Goal: Browse casually

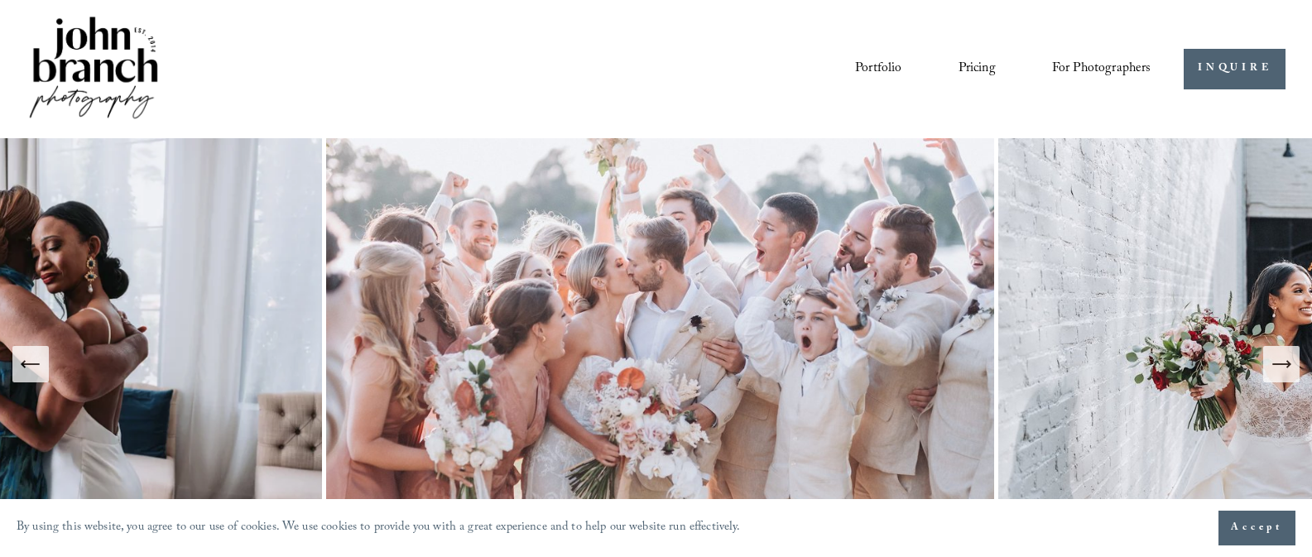
click at [861, 66] on link "Portfolio" at bounding box center [878, 69] width 46 height 28
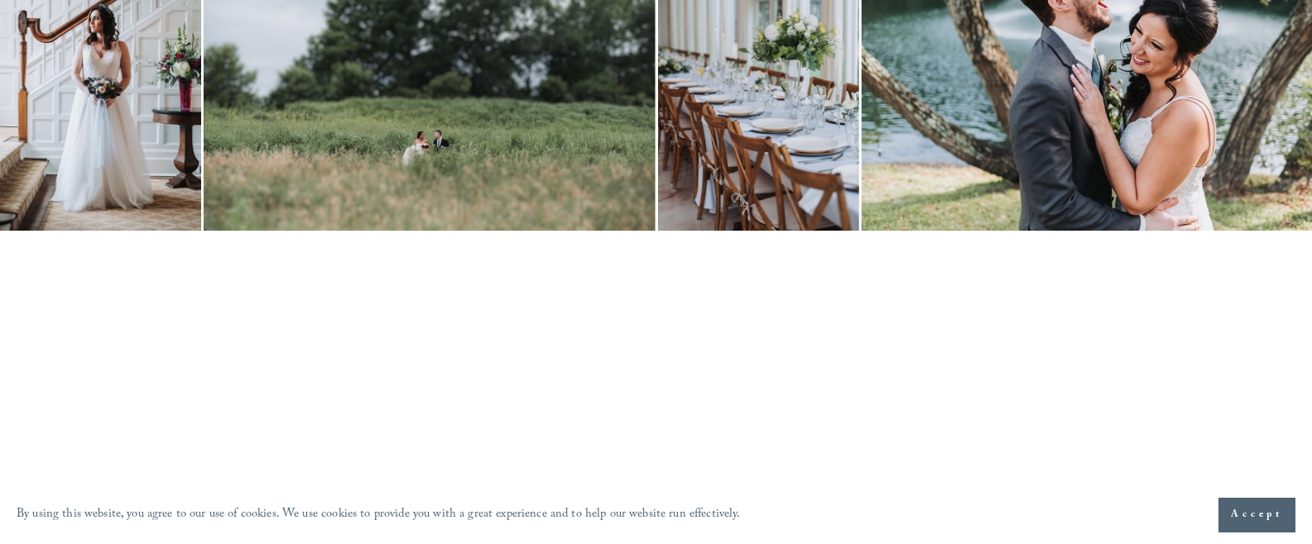
scroll to position [5262, 0]
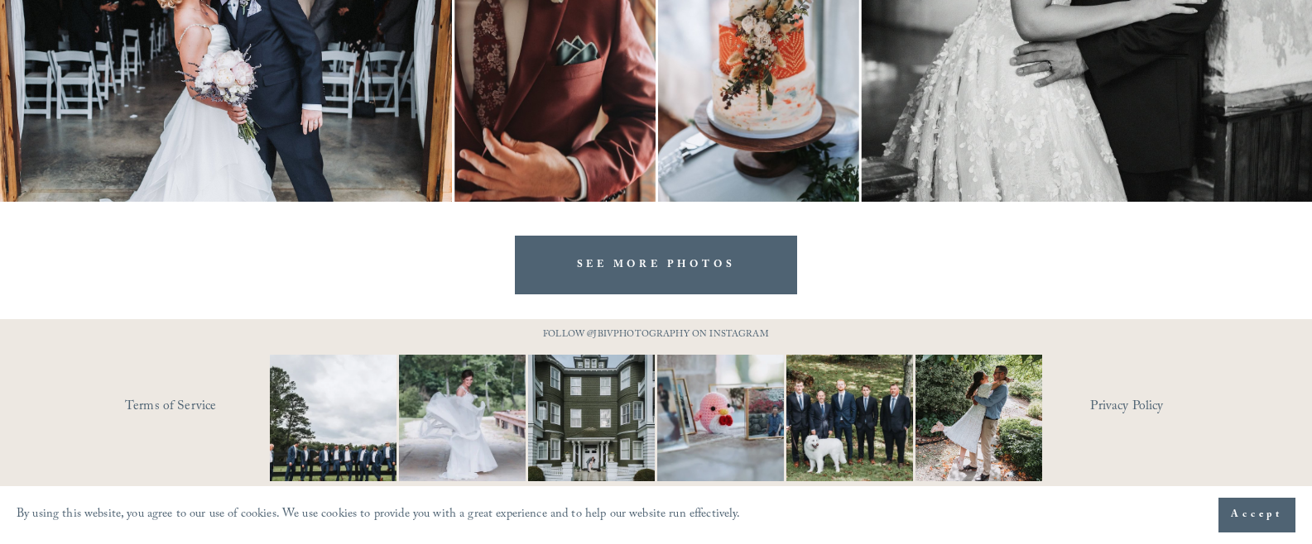
click at [651, 281] on link "SEE MORE PHOTOS" at bounding box center [656, 265] width 283 height 59
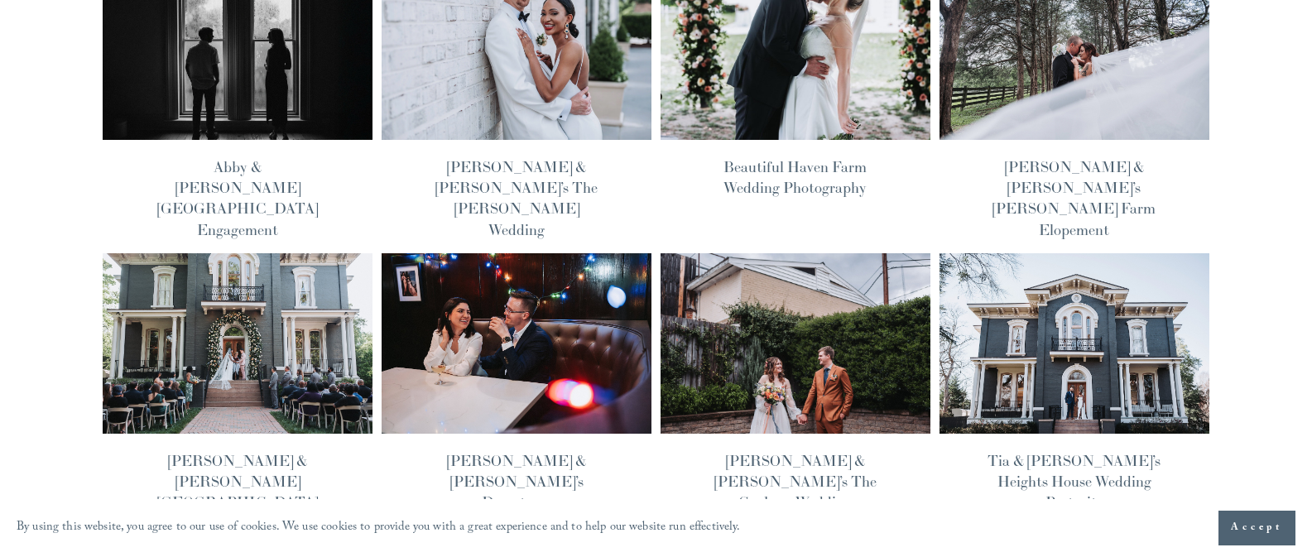
scroll to position [206, 0]
click at [754, 296] on img at bounding box center [795, 343] width 272 height 182
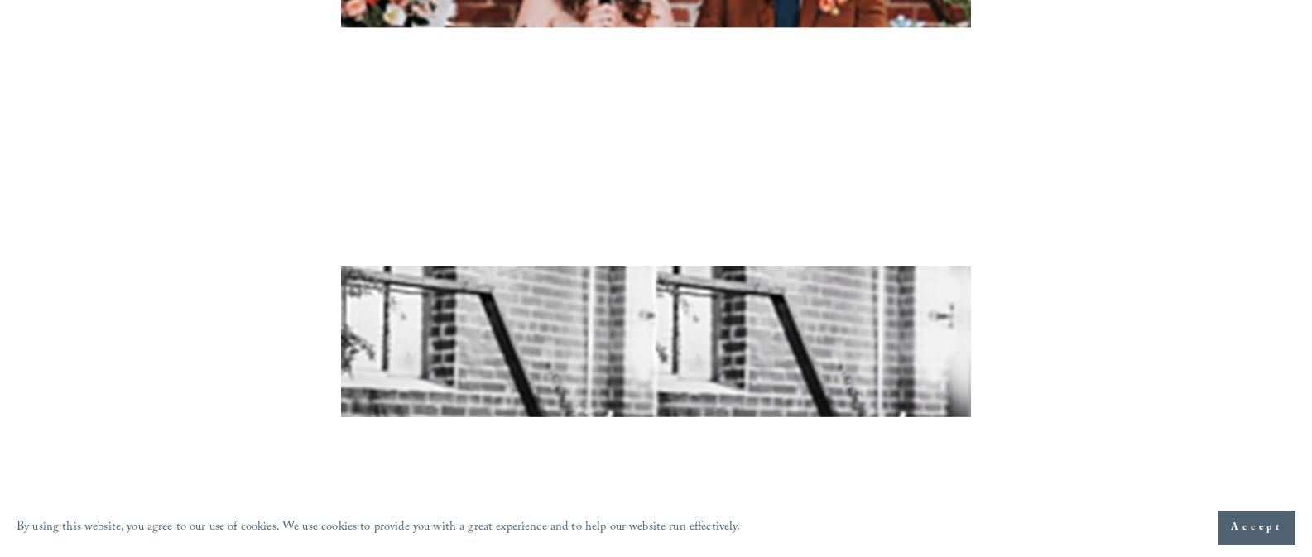
scroll to position [20873, 0]
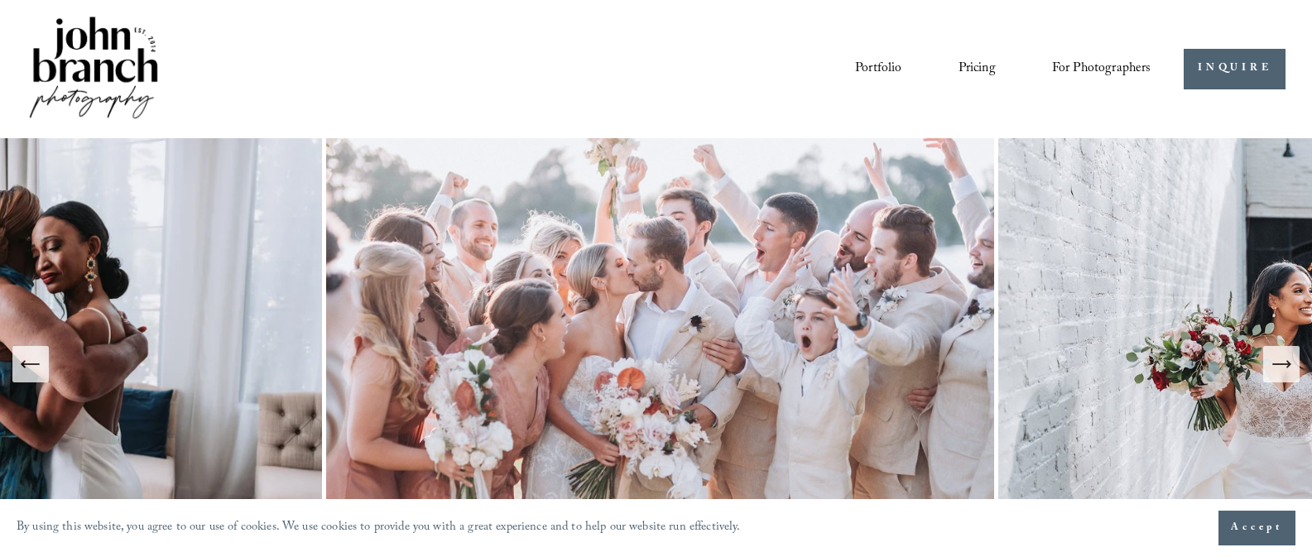
click at [891, 57] on link "Portfolio" at bounding box center [878, 69] width 46 height 28
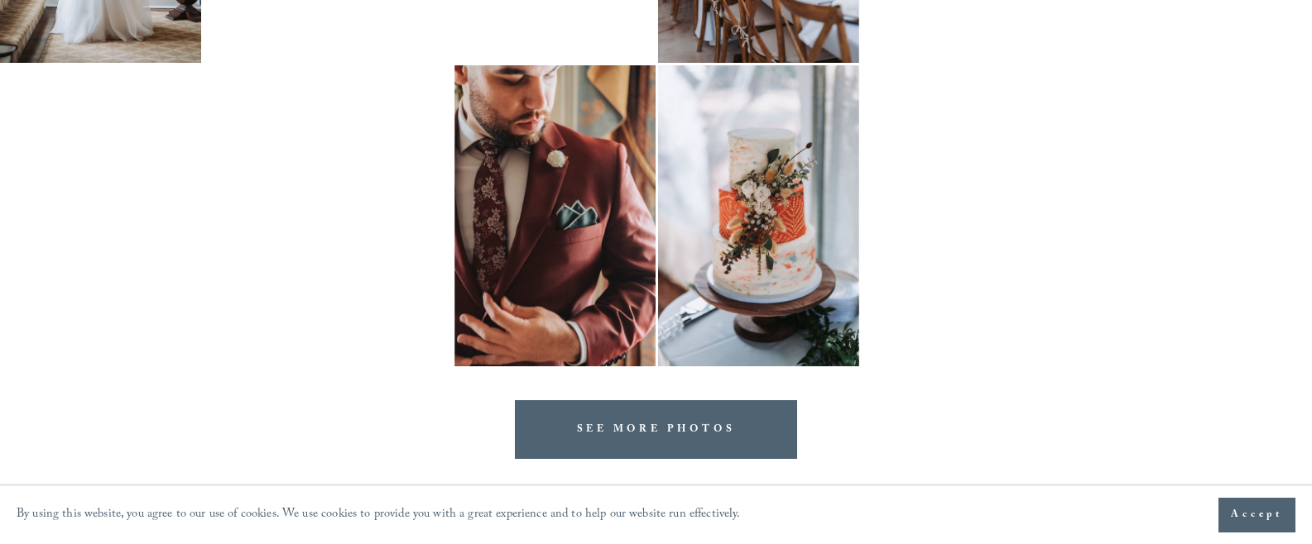
scroll to position [5262, 0]
